Goal: Find specific page/section: Find specific page/section

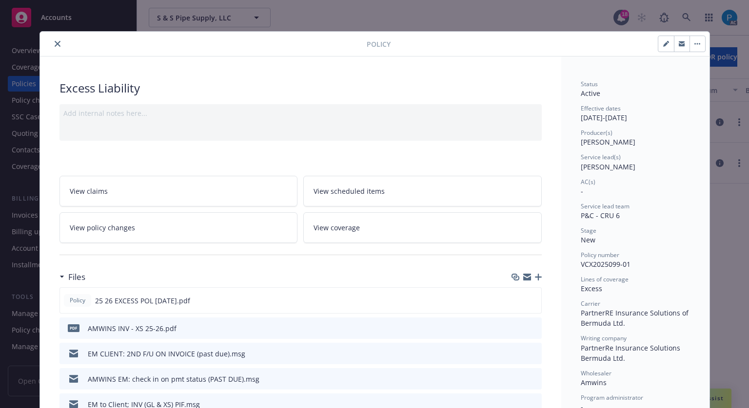
click at [55, 41] on icon "close" at bounding box center [58, 44] width 6 height 6
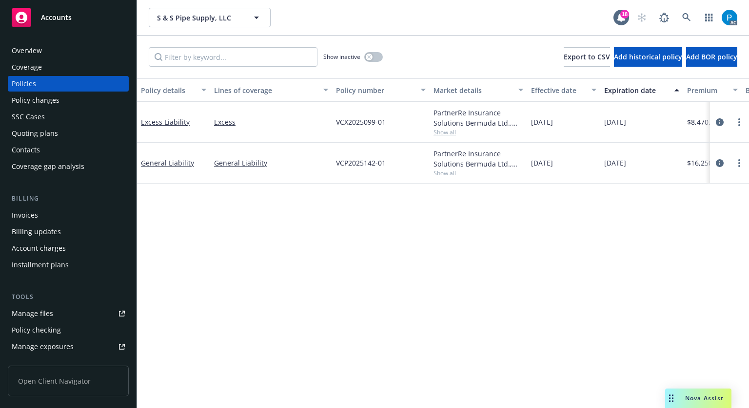
drag, startPoint x: 0, startPoint y: 0, endPoint x: 64, endPoint y: 18, distance: 66.2
click at [53, 12] on div "Accounts" at bounding box center [68, 17] width 113 height 19
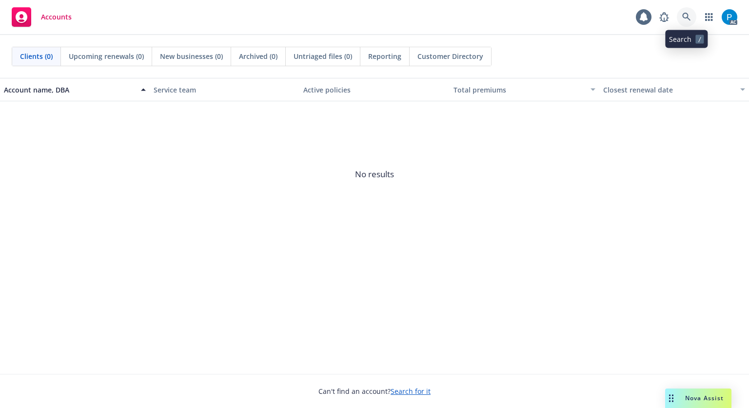
click at [690, 13] on icon at bounding box center [686, 17] width 9 height 9
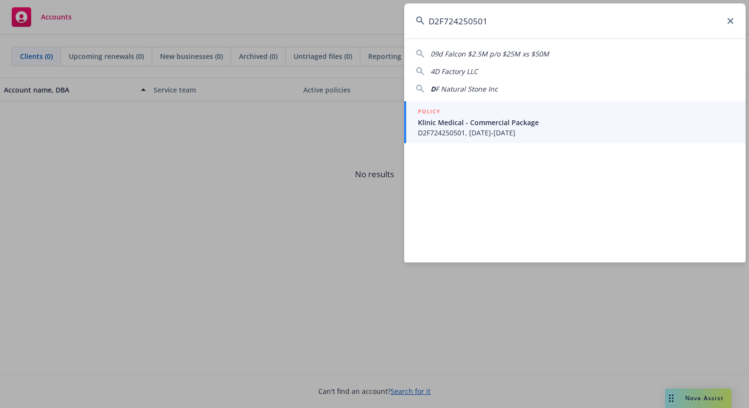
type input "D2F724250501"
click at [476, 121] on span "Klinic Medical - Commercial Package" at bounding box center [576, 122] width 316 height 10
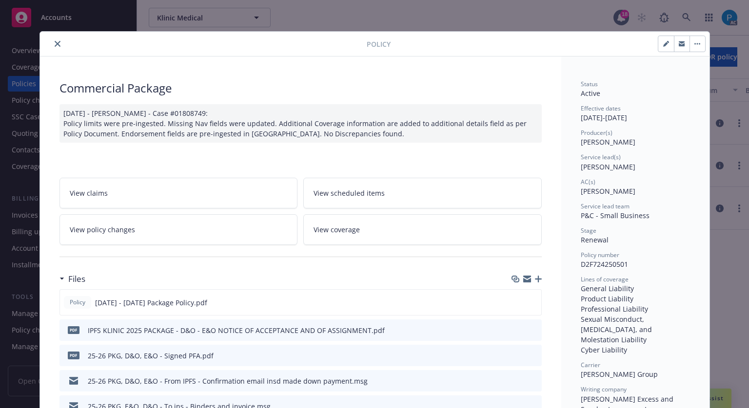
click at [55, 43] on icon "close" at bounding box center [58, 44] width 6 height 6
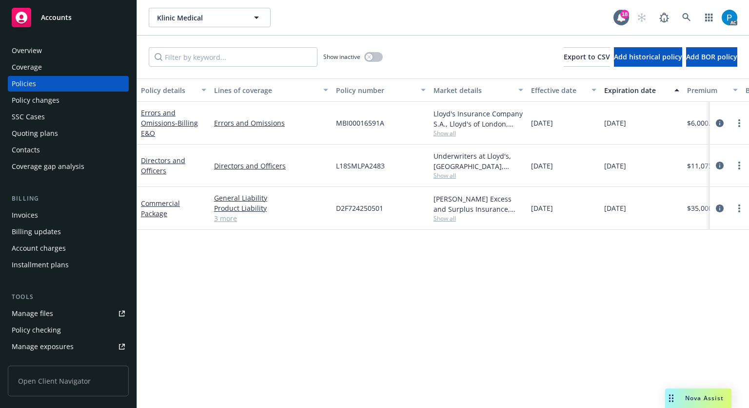
click at [55, 218] on div "Invoices" at bounding box center [68, 216] width 113 height 16
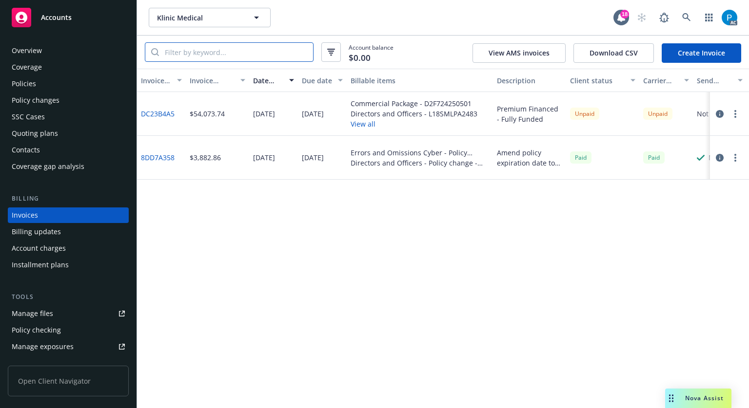
click at [221, 52] on input "search" at bounding box center [236, 52] width 154 height 19
paste input "D2F724250501"
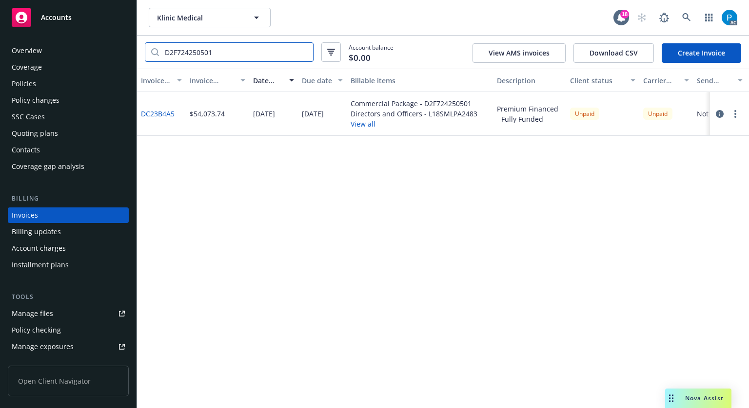
type input "D2F724250501"
click at [34, 83] on div "Policies" at bounding box center [24, 84] width 24 height 16
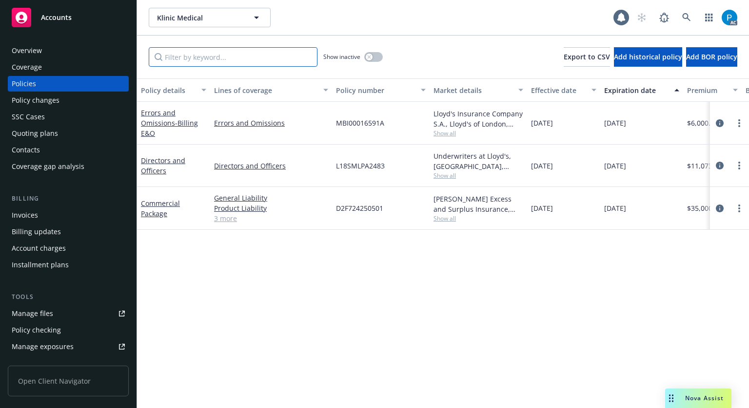
click at [202, 58] on input "Filter by keyword..." at bounding box center [233, 56] width 169 height 19
paste input "D2F724250501"
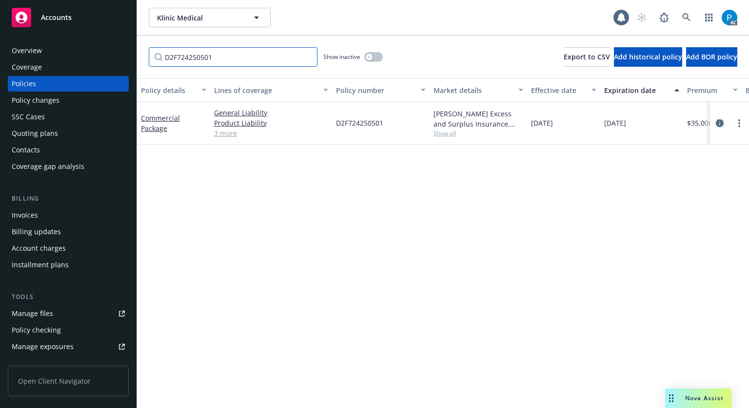
type input "D2F724250501"
click at [716, 121] on link "circleInformation" at bounding box center [720, 123] width 12 height 12
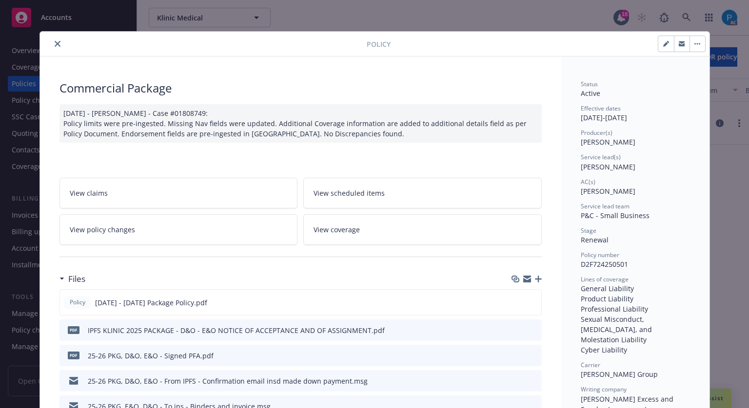
scroll to position [29, 0]
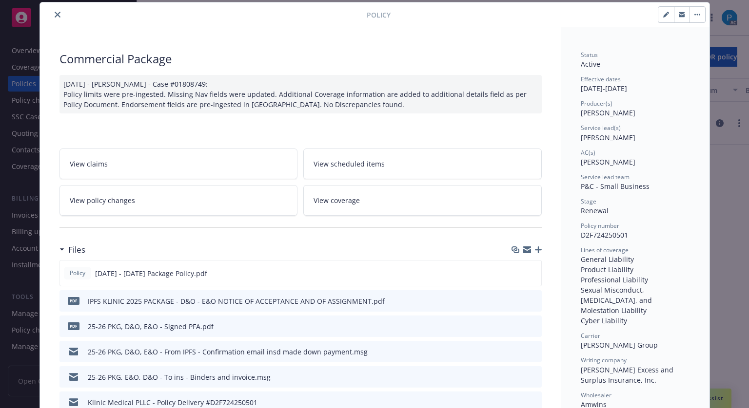
click at [55, 12] on icon "close" at bounding box center [58, 15] width 6 height 6
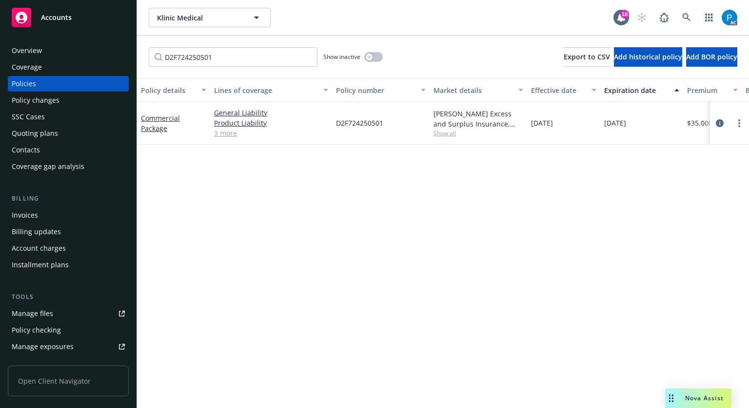
click at [50, 12] on div "Accounts" at bounding box center [68, 17] width 113 height 19
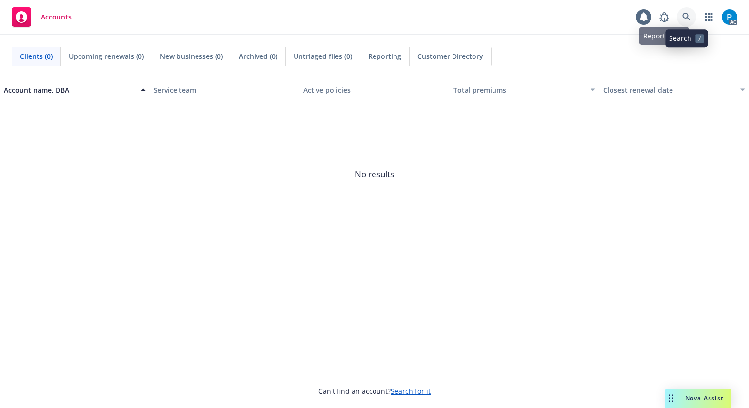
click at [688, 9] on link at bounding box center [686, 16] width 19 height 19
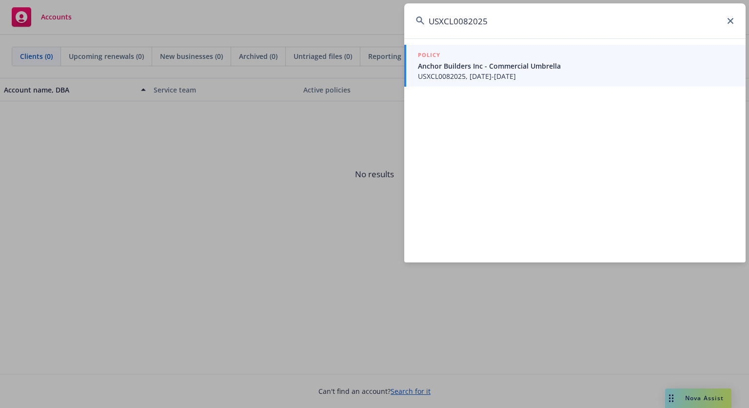
type input "USXCL0082025"
click at [525, 77] on span "USXCL0082025, [DATE]-[DATE]" at bounding box center [576, 76] width 316 height 10
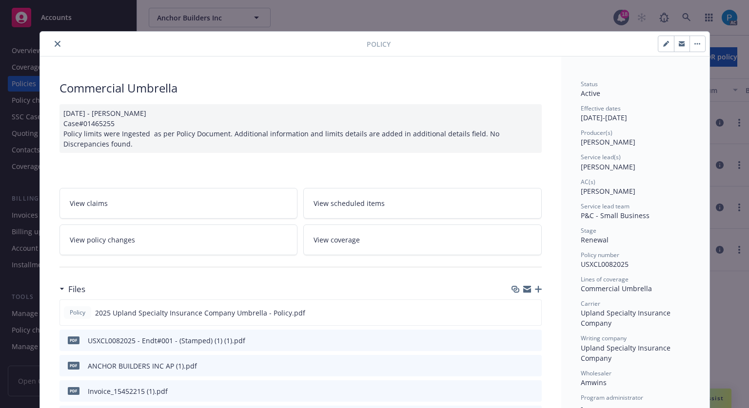
click at [57, 42] on button "close" at bounding box center [58, 44] width 12 height 12
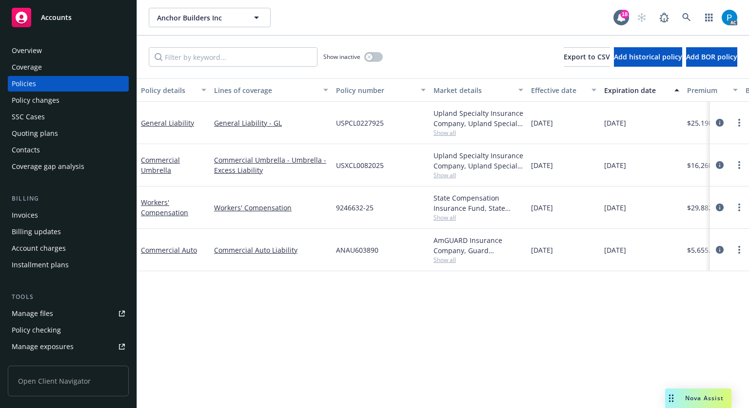
click at [41, 216] on div "Invoices" at bounding box center [68, 216] width 113 height 16
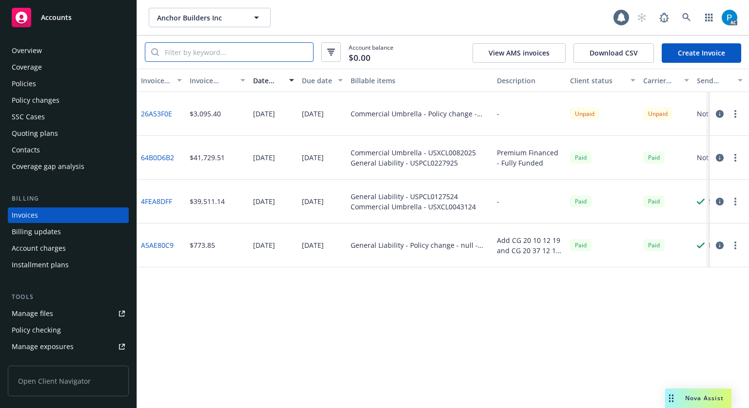
click at [242, 48] on input "search" at bounding box center [236, 52] width 154 height 19
paste input "USXCL0082025"
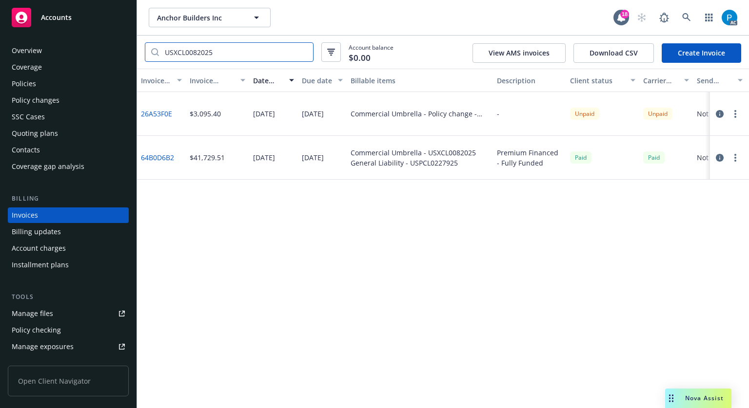
type input "USXCL0082025"
click at [716, 113] on icon "button" at bounding box center [720, 114] width 8 height 8
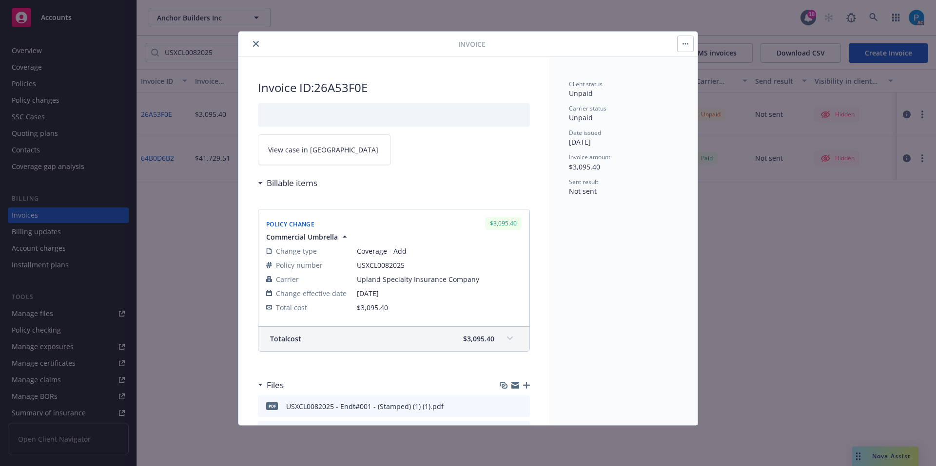
click at [335, 143] on link "View case in [GEOGRAPHIC_DATA]" at bounding box center [324, 150] width 133 height 31
